Goal: Task Accomplishment & Management: Use online tool/utility

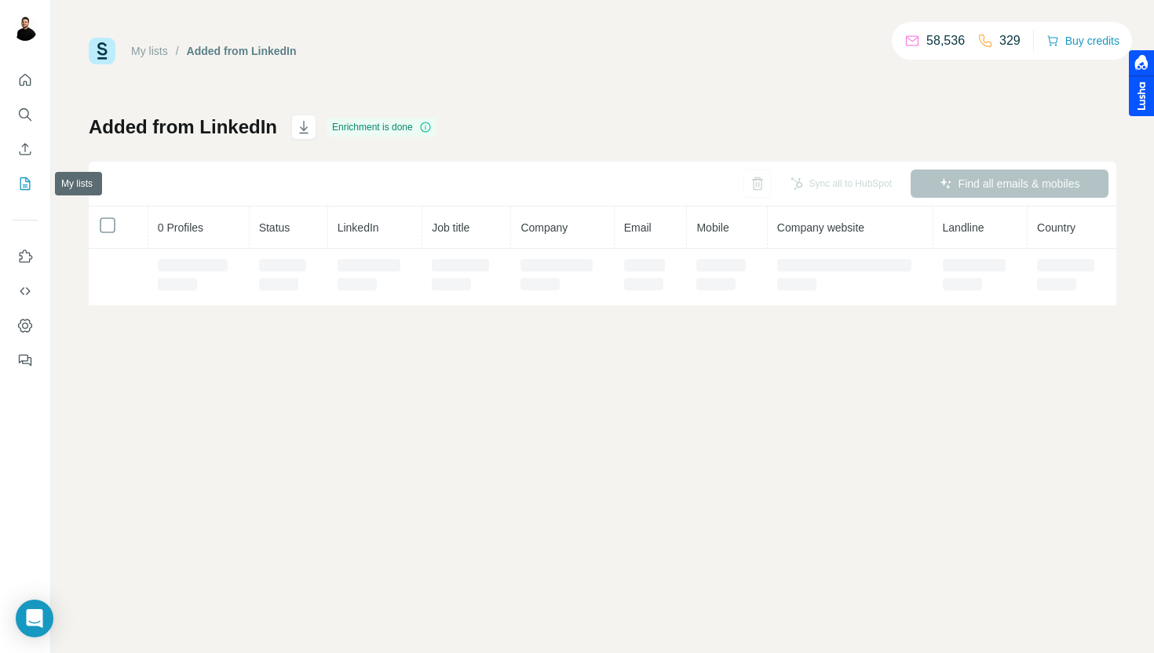
click at [20, 191] on icon "My lists" at bounding box center [25, 184] width 16 height 16
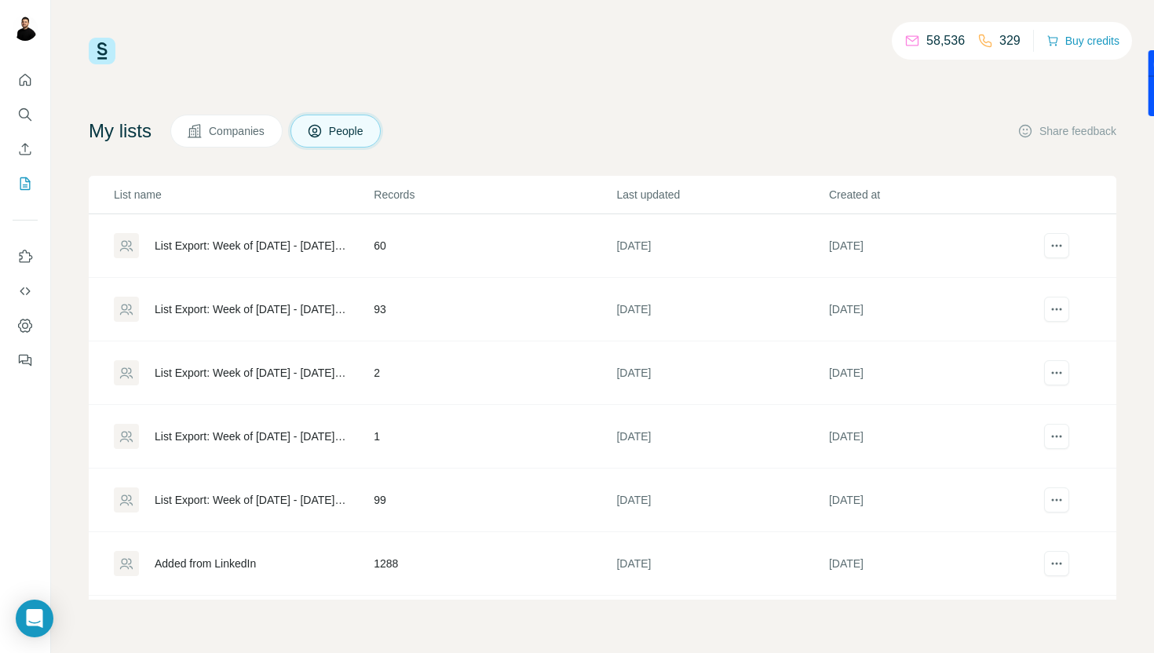
click at [274, 257] on div "List Export: Week of [DATE] - [DATE] 13:40" at bounding box center [243, 245] width 258 height 25
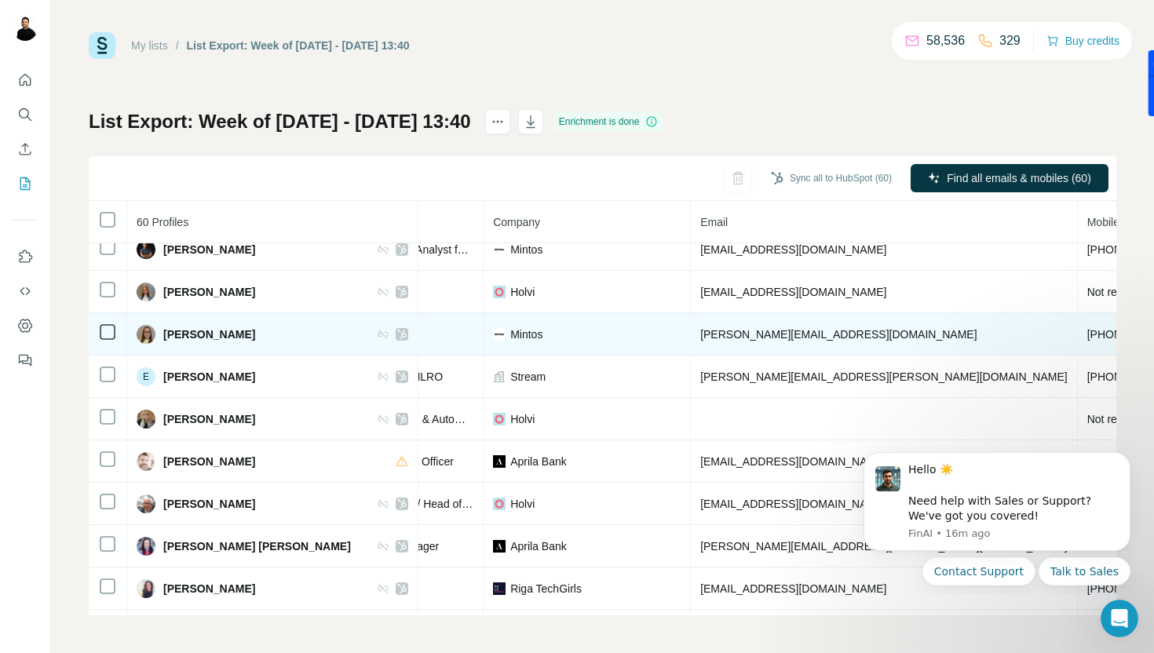
scroll to position [1498, 458]
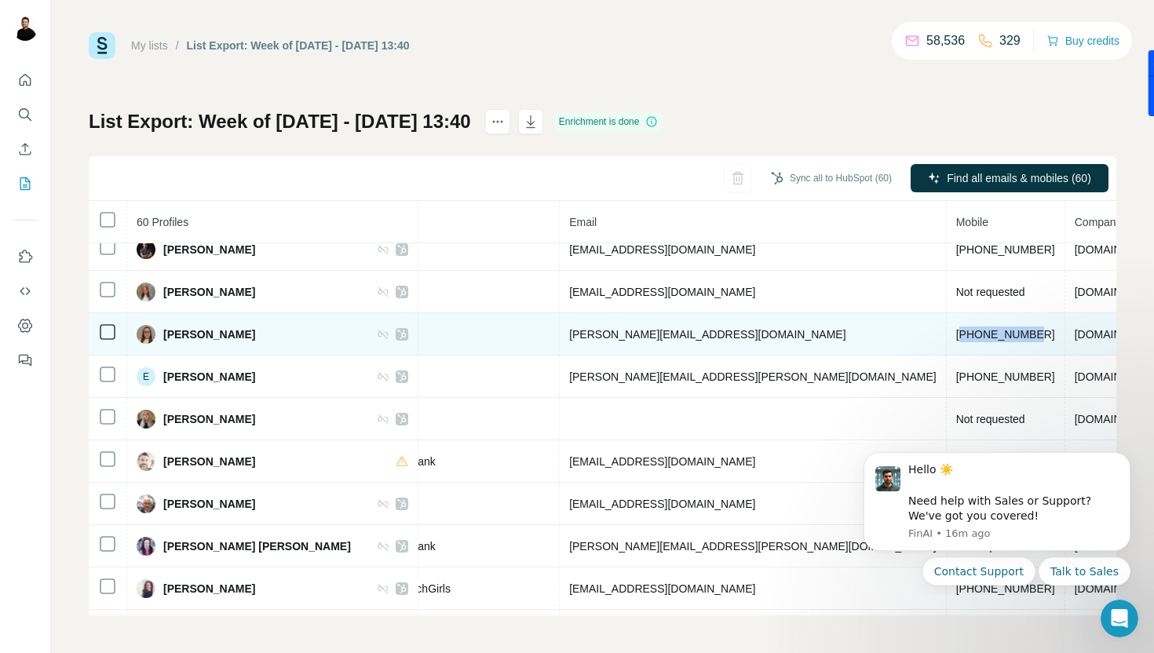
drag, startPoint x: 811, startPoint y: 341, endPoint x: 732, endPoint y: 335, distance: 79.5
click at [946, 335] on td "[PHONE_NUMBER]" at bounding box center [1005, 334] width 118 height 42
copy span "37122053262"
